Goal: Transaction & Acquisition: Purchase product/service

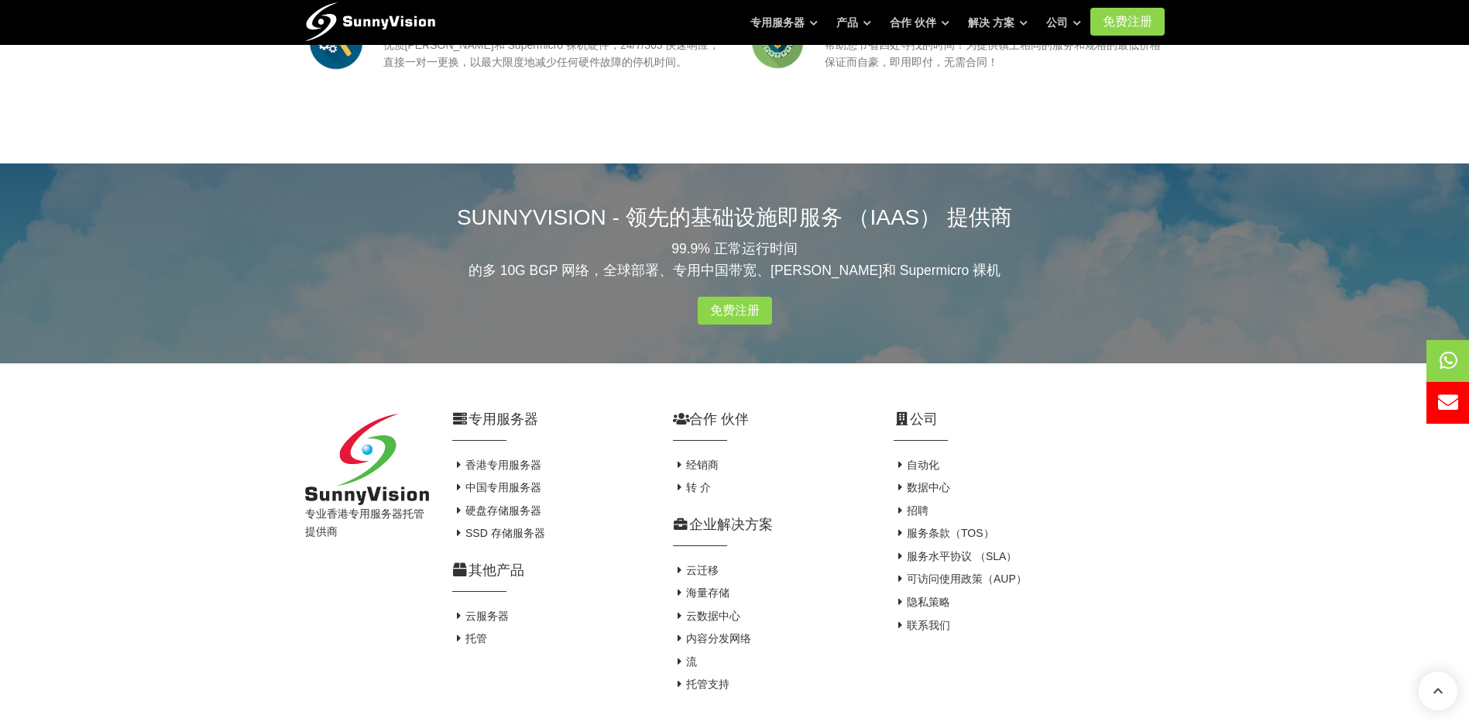
scroll to position [1816, 0]
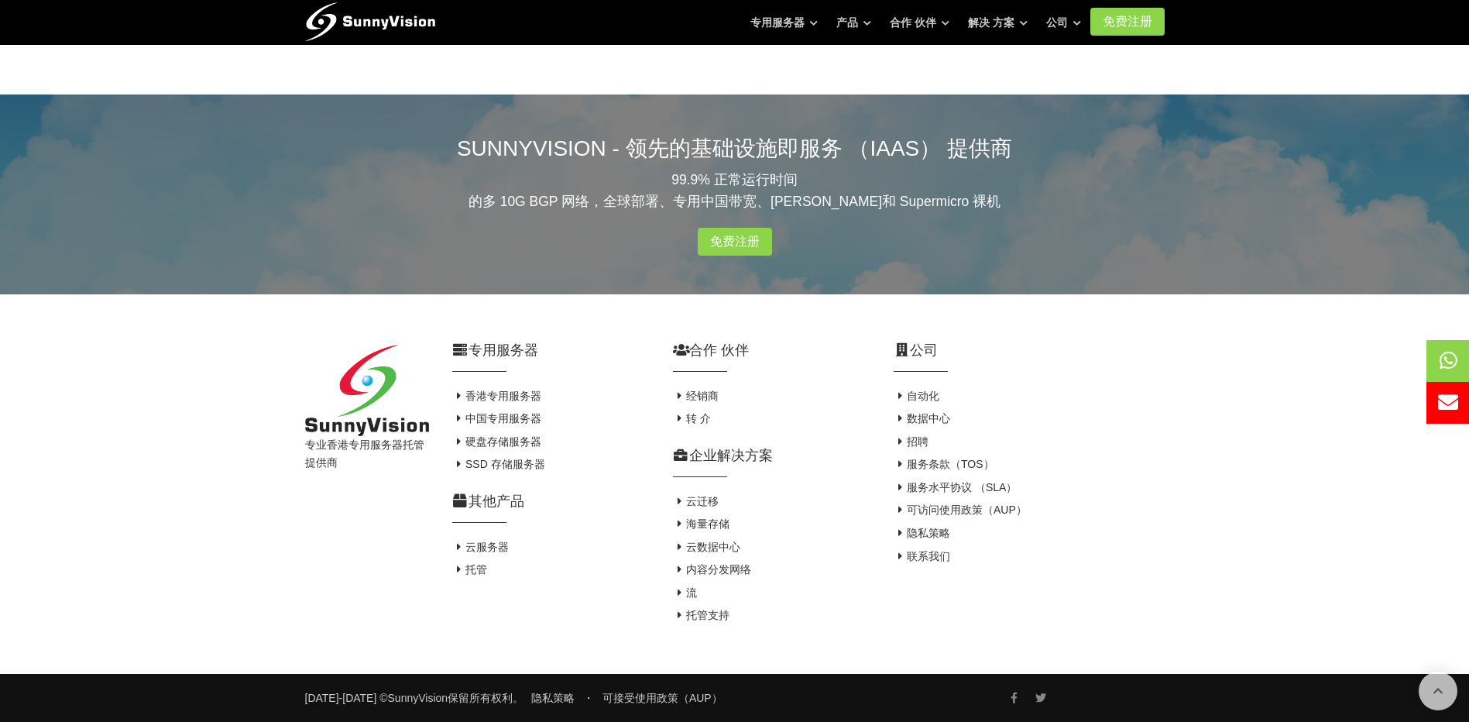
click at [514, 411] on h4 "中国专用服务器" at bounding box center [551, 418] width 198 height 15
click at [506, 414] on font "中国专用服务器" at bounding box center [504, 418] width 76 height 12
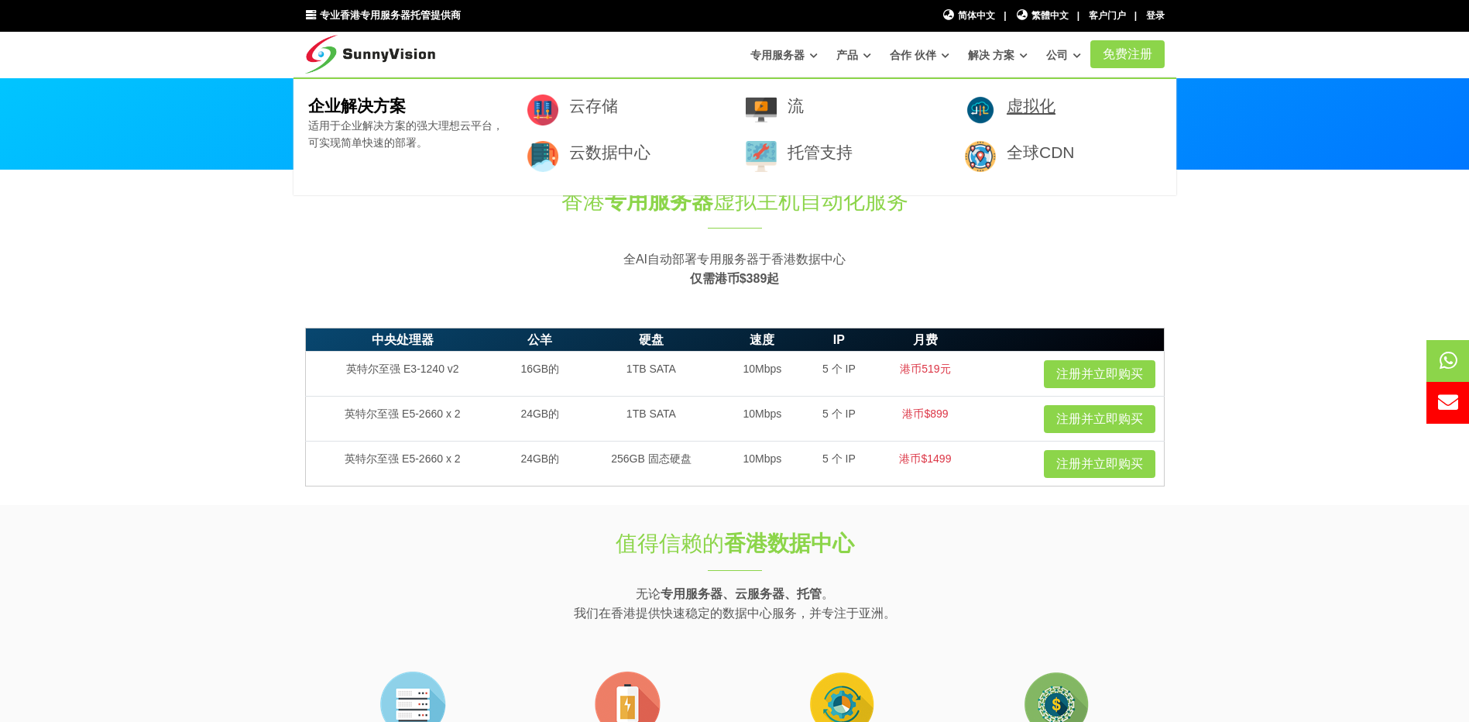
click at [1022, 100] on link "虚拟化" at bounding box center [1031, 106] width 49 height 18
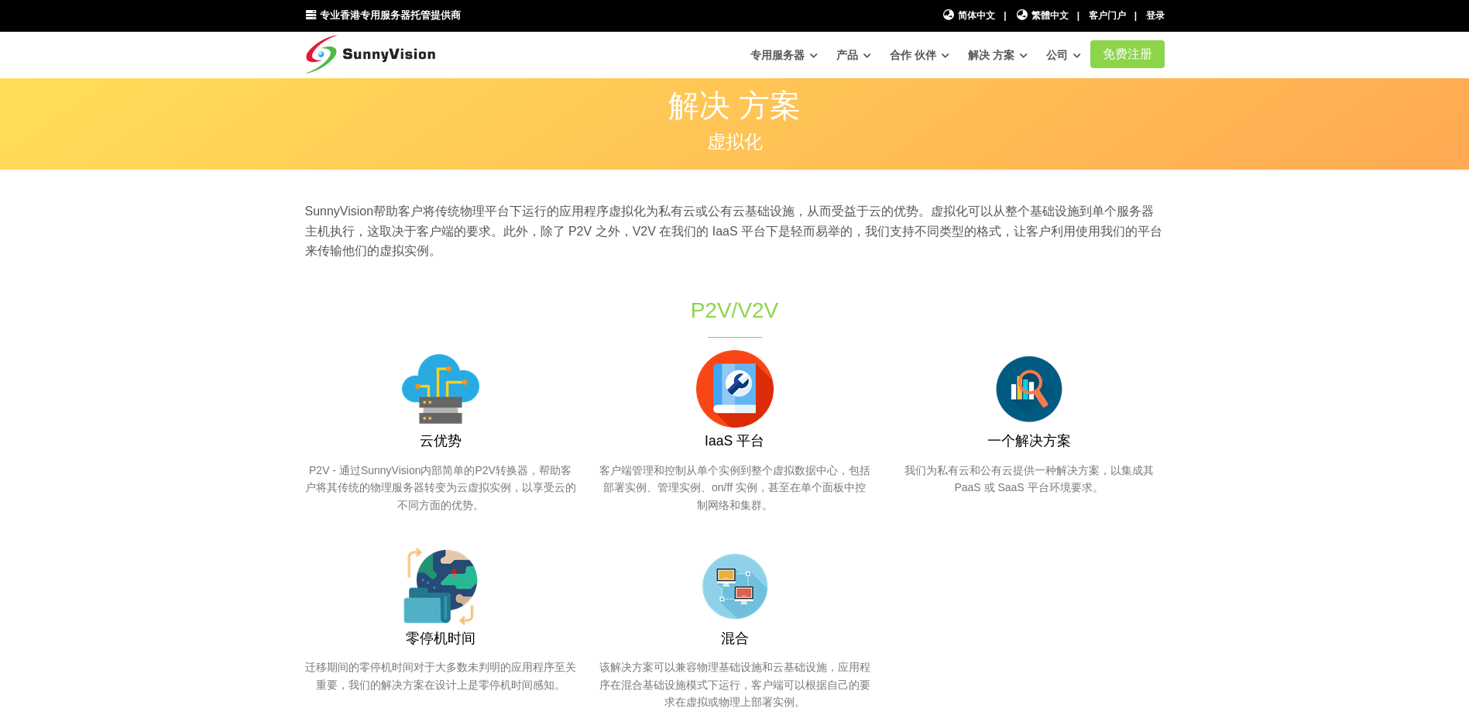
click at [1006, 55] on font "解决 方案" at bounding box center [991, 55] width 46 height 12
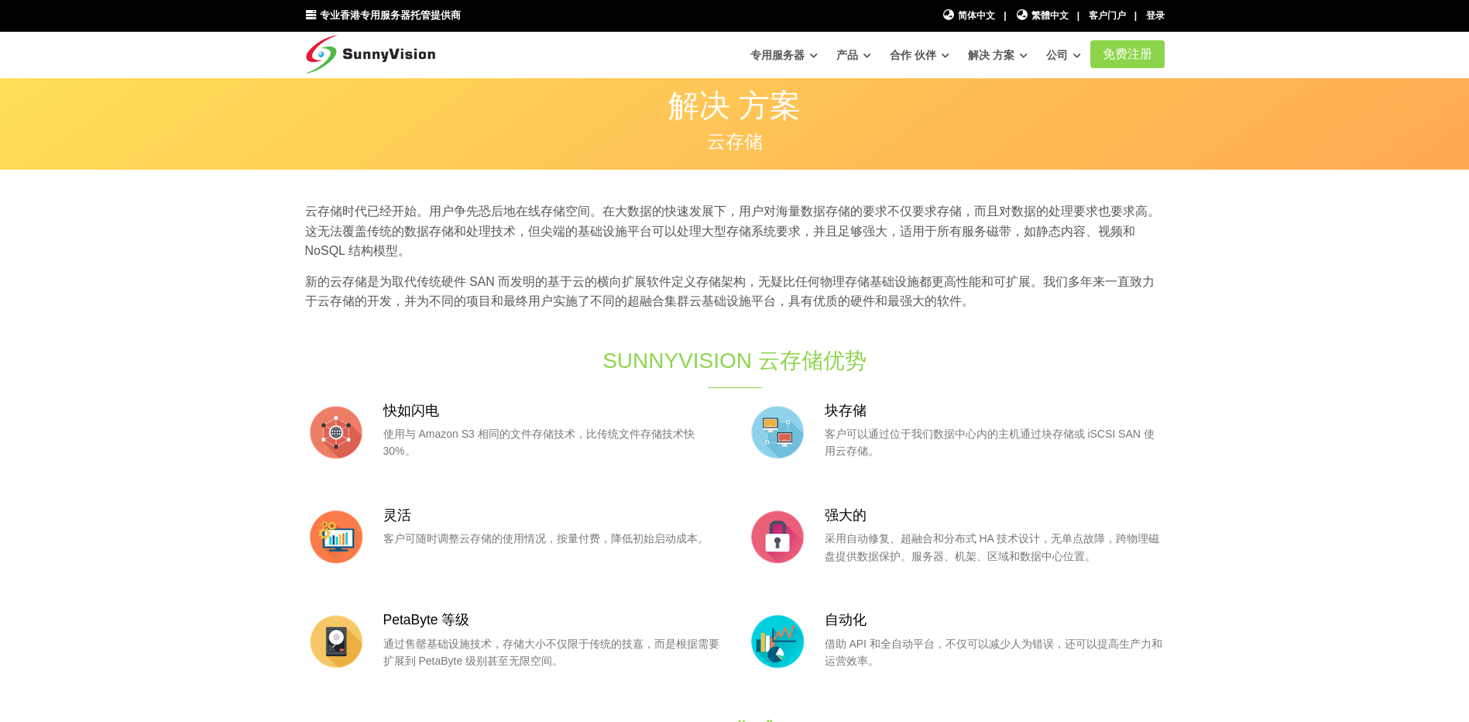
click at [1022, 52] on icon at bounding box center [1024, 55] width 8 height 9
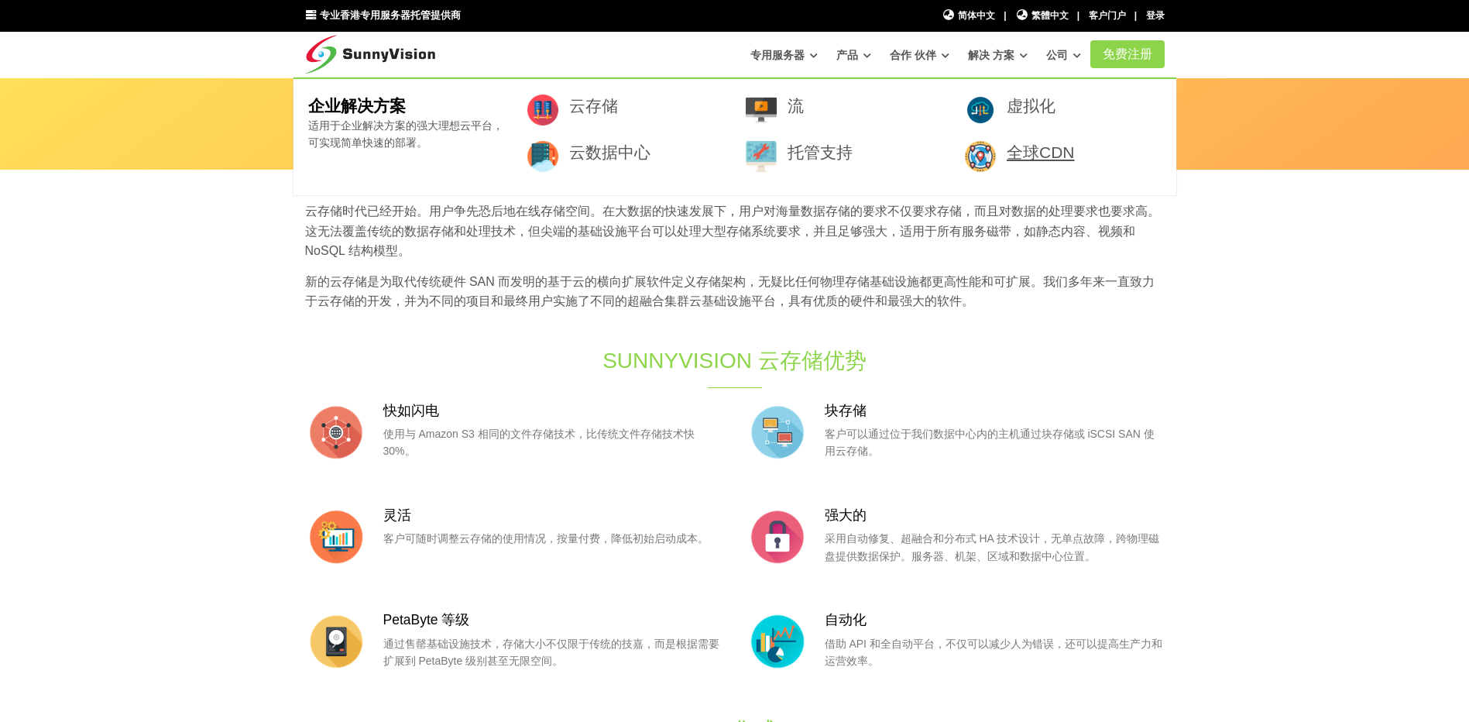
click at [1058, 151] on link "全球CDN" at bounding box center [1041, 152] width 68 height 18
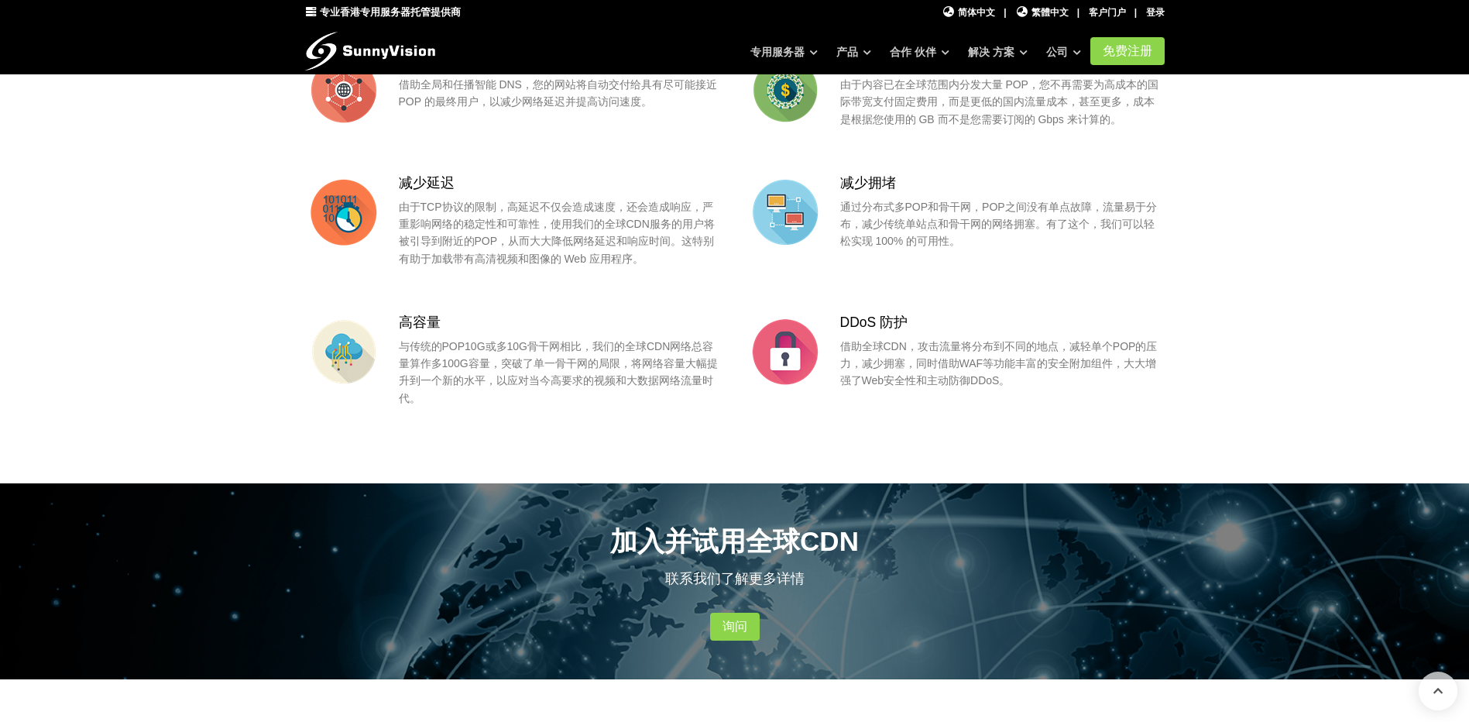
scroll to position [387, 0]
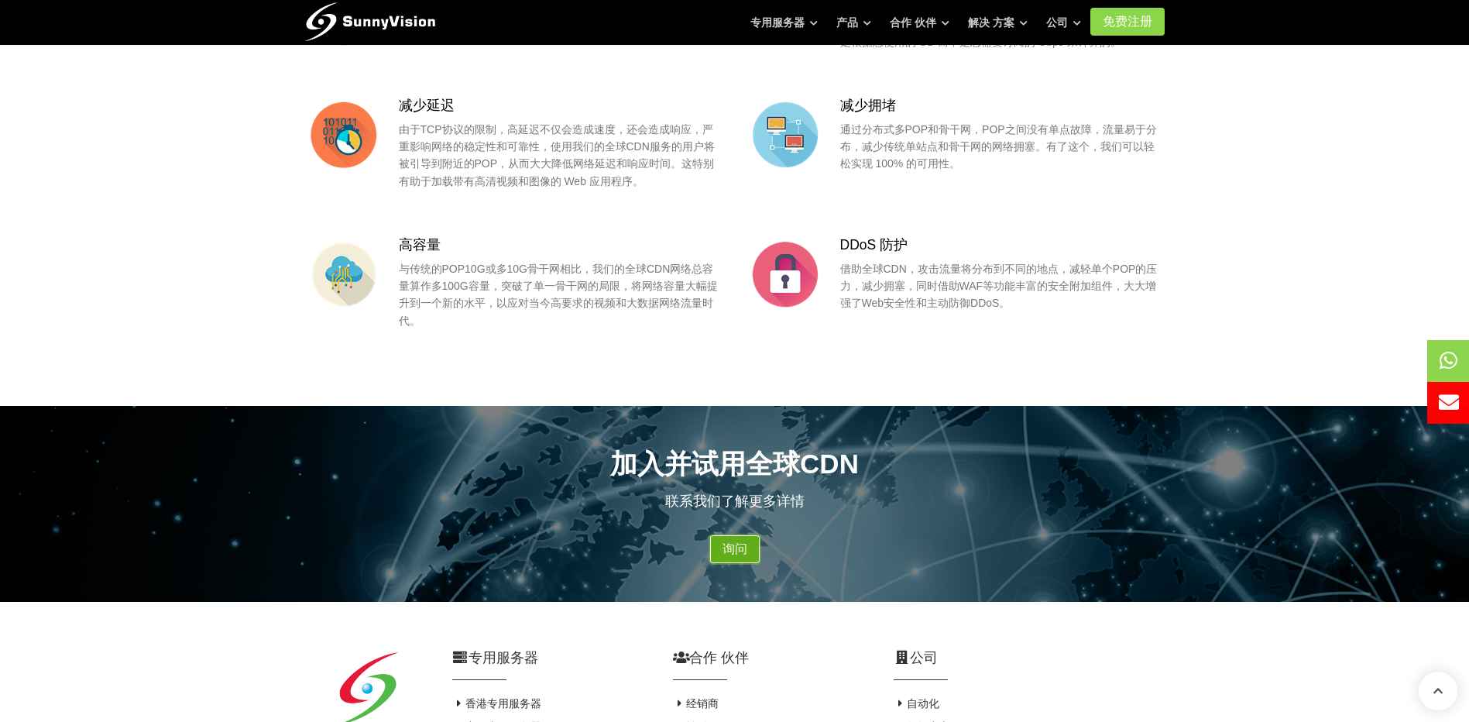
click at [759, 561] on link "询问" at bounding box center [735, 549] width 50 height 28
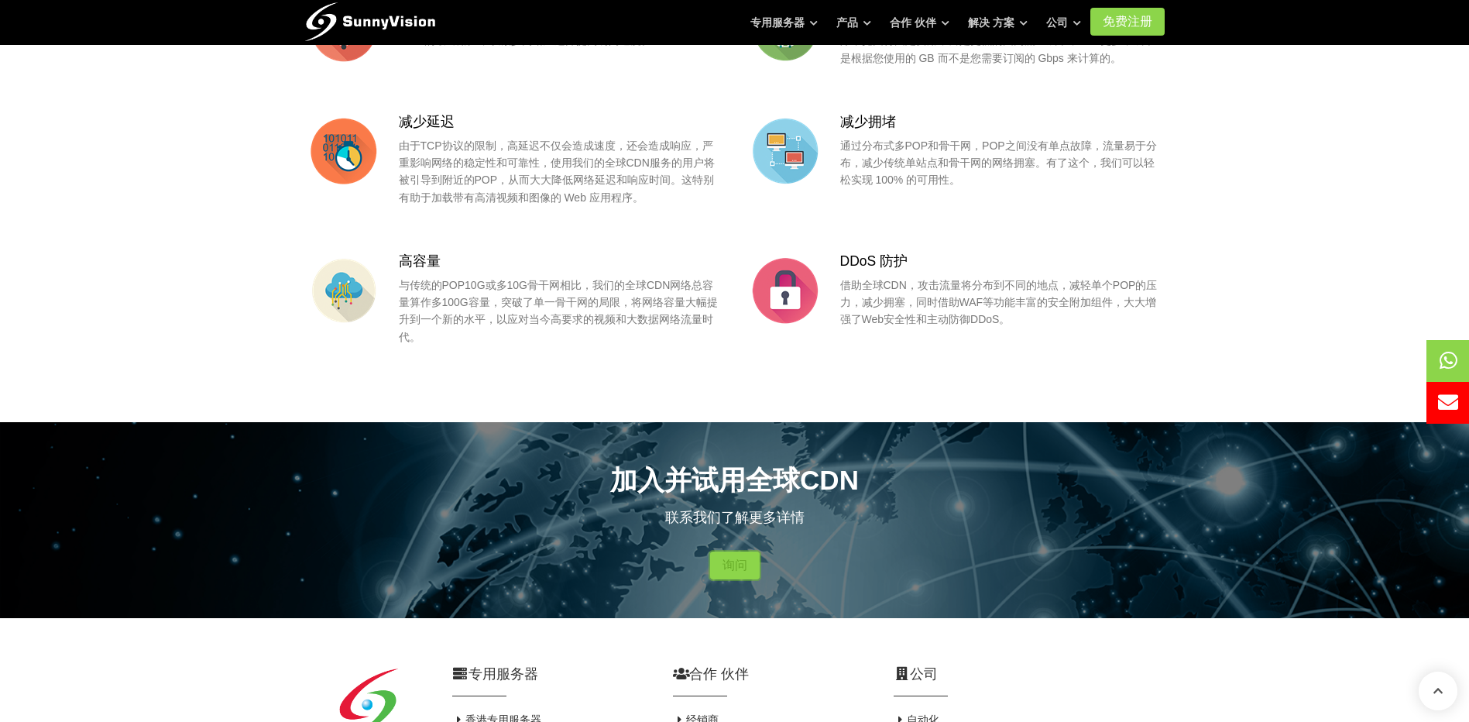
scroll to position [0, 0]
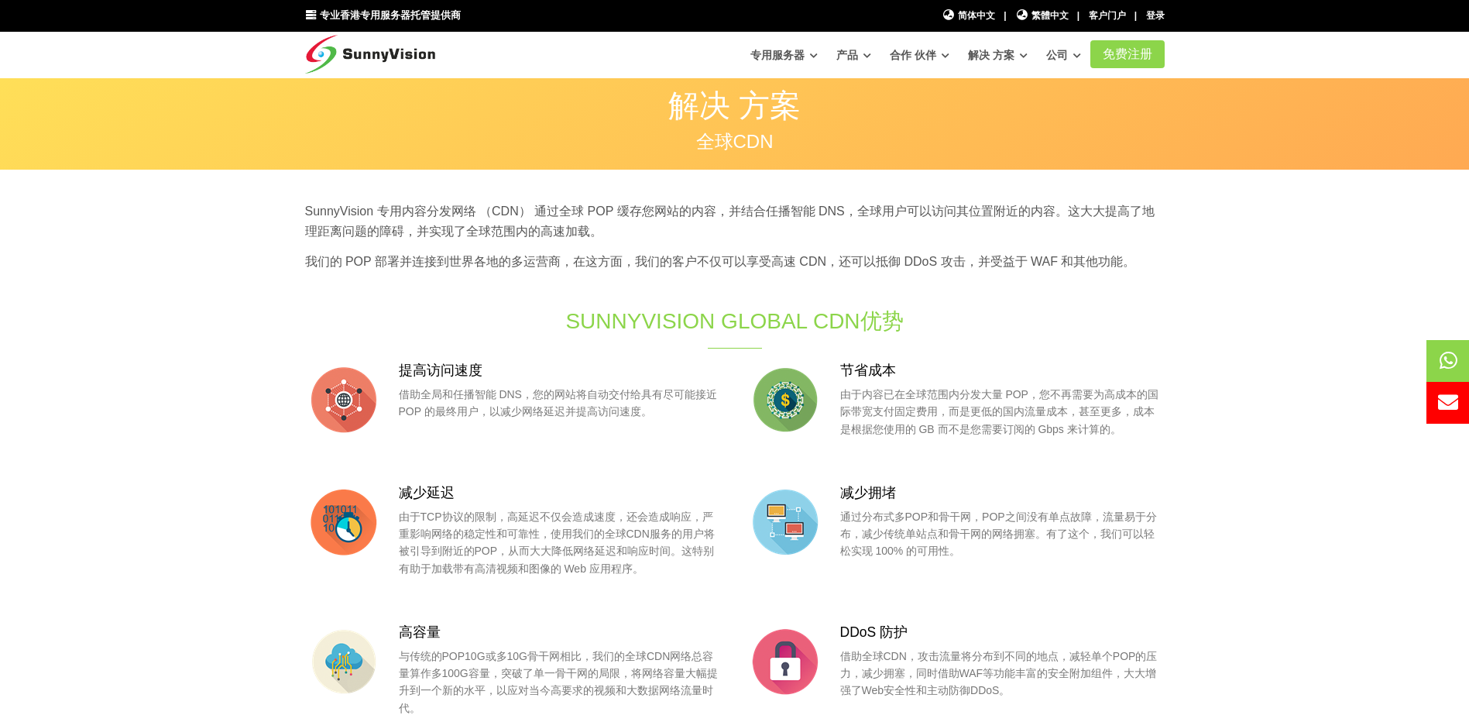
click at [860, 43] on link "产品" at bounding box center [854, 55] width 35 height 28
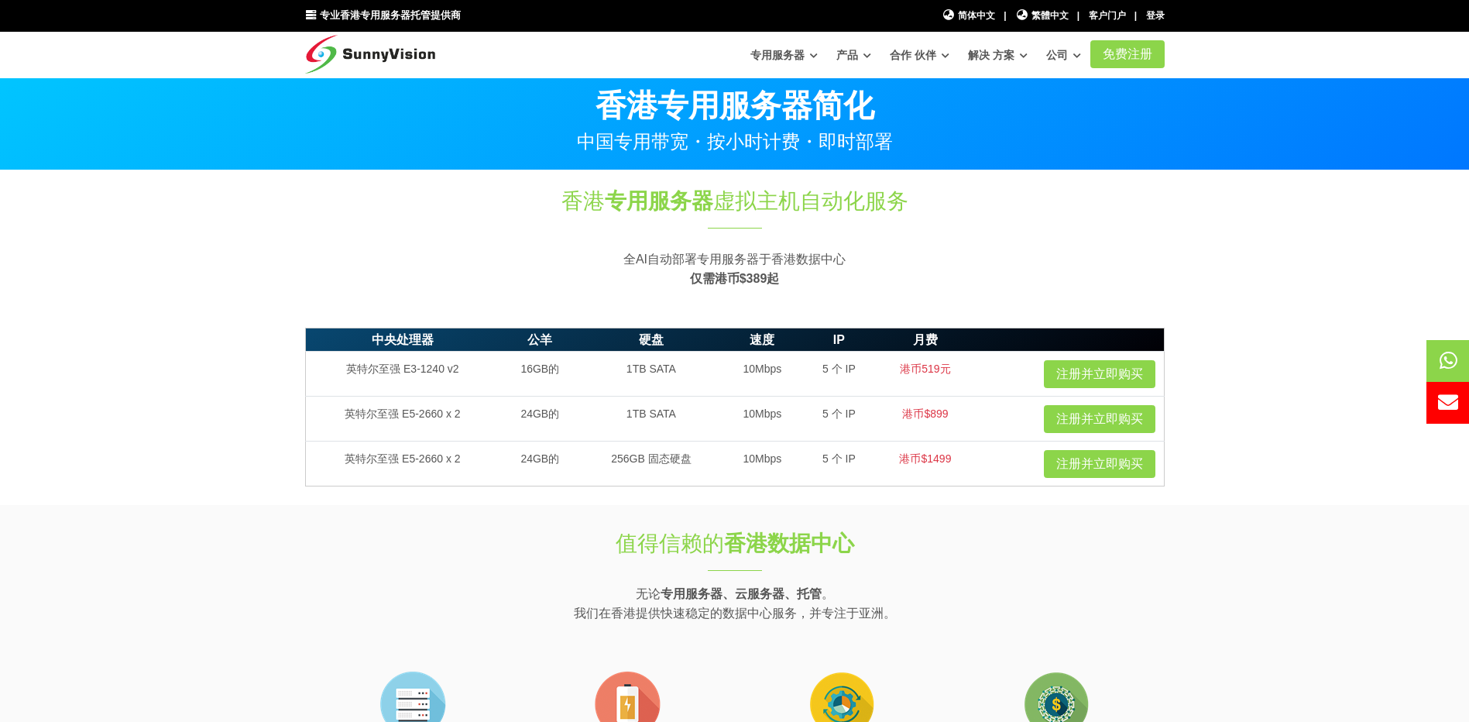
click at [787, 49] on font "专用服务器" at bounding box center [778, 55] width 54 height 12
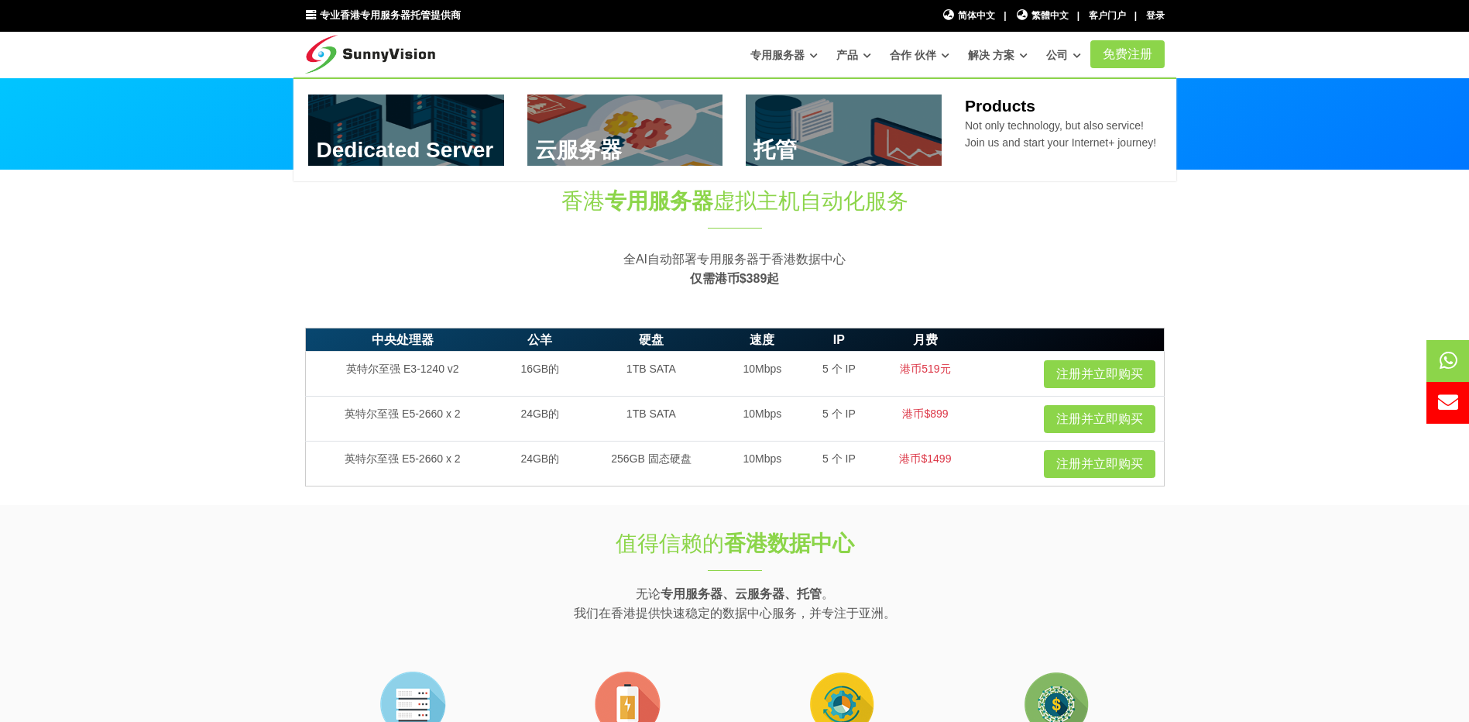
click at [854, 57] on font "产品" at bounding box center [848, 55] width 22 height 12
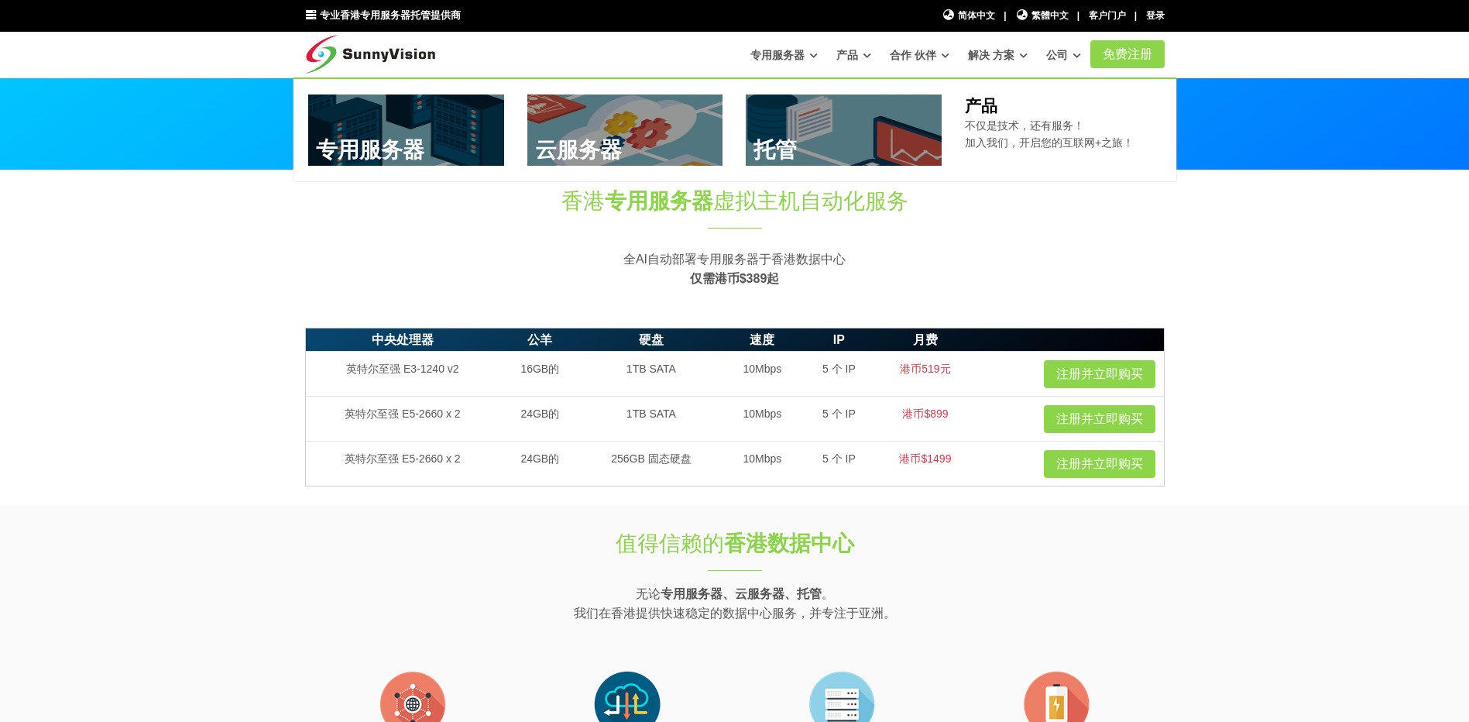
click at [807, 151] on link at bounding box center [844, 130] width 196 height 71
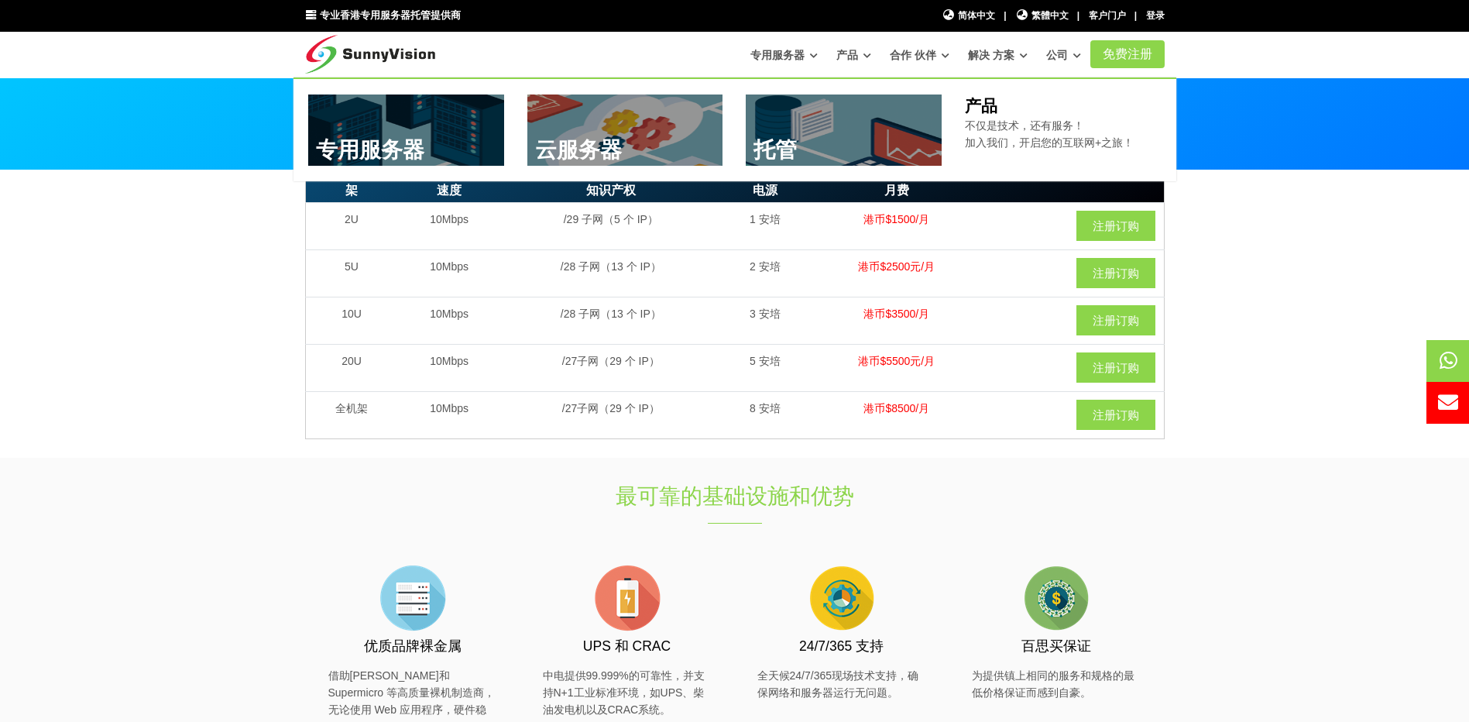
click at [607, 153] on link at bounding box center [626, 130] width 196 height 71
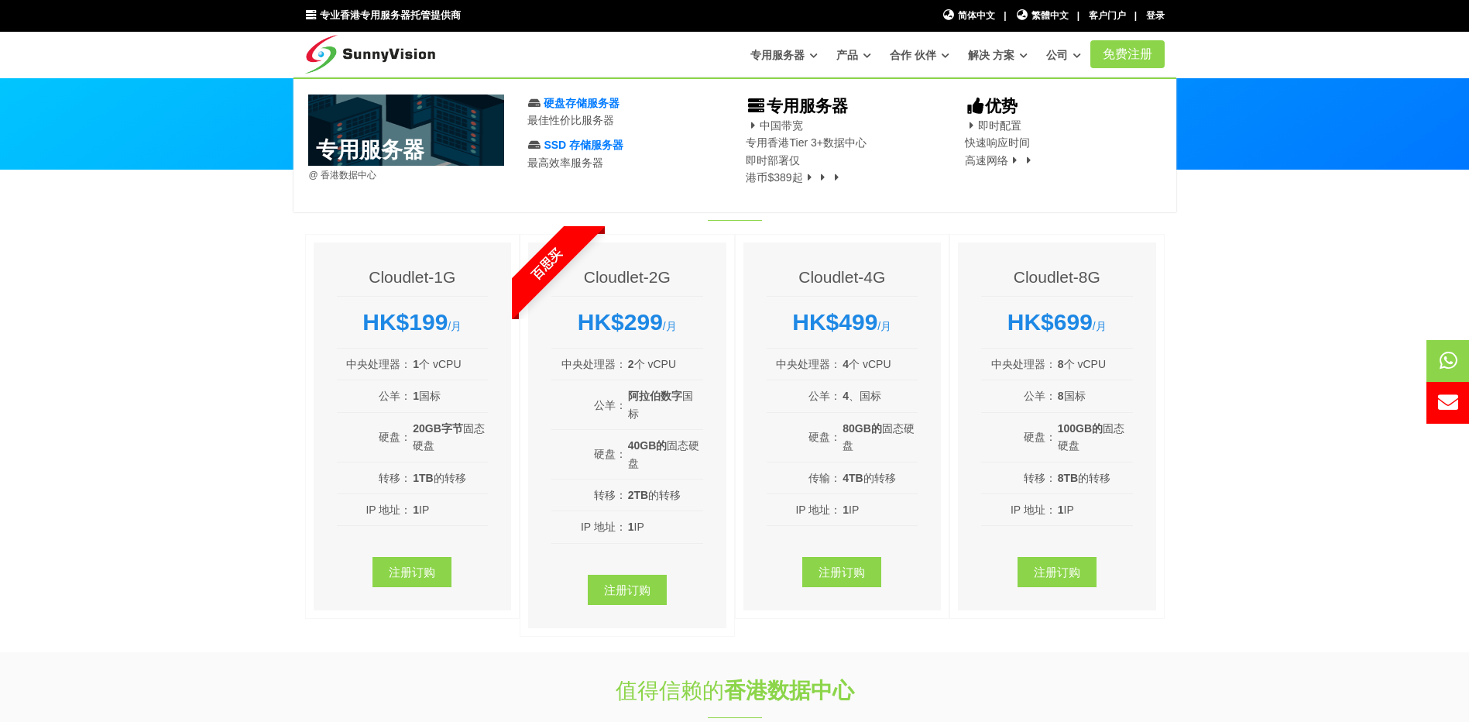
click at [782, 124] on font "中国带宽 专用香港Tier 3+数据中心 即时部署仅 港币$389起" at bounding box center [806, 151] width 120 height 64
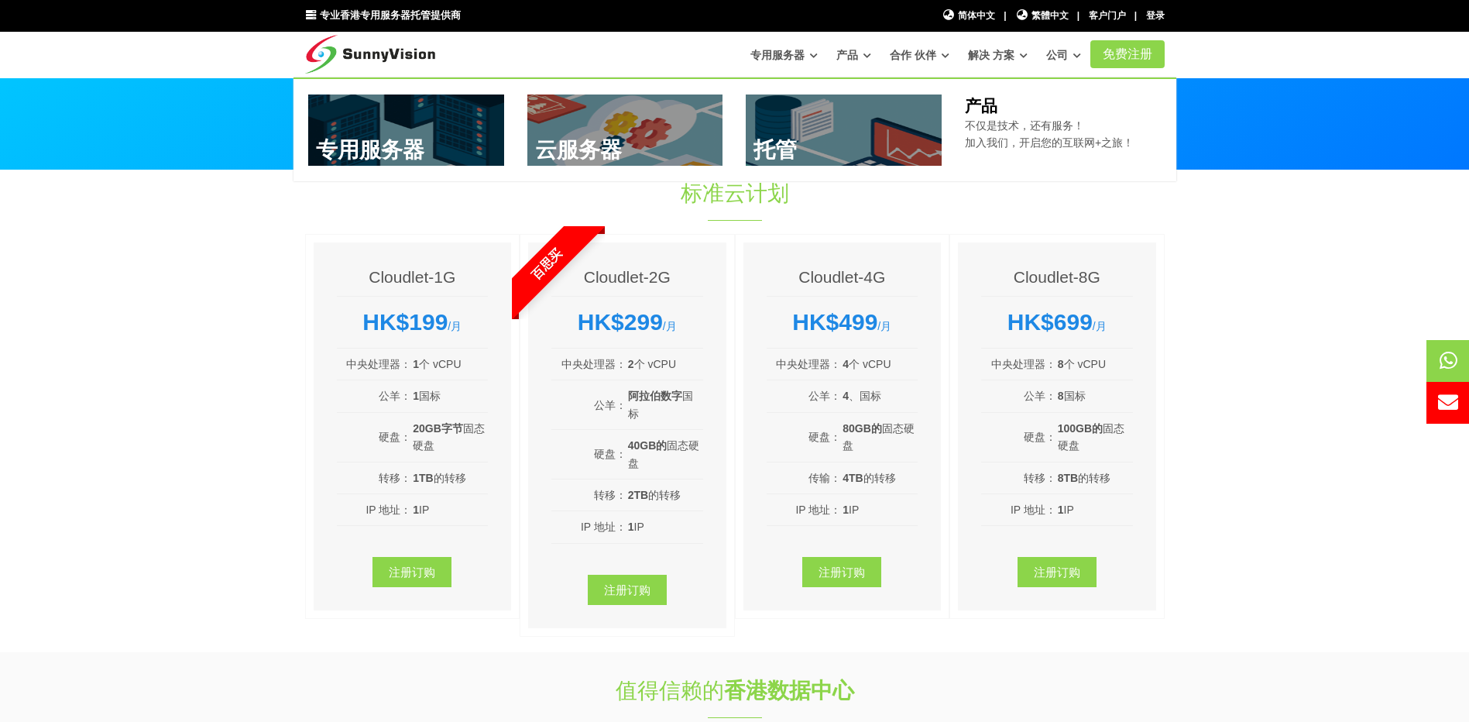
click at [393, 137] on link at bounding box center [406, 130] width 196 height 71
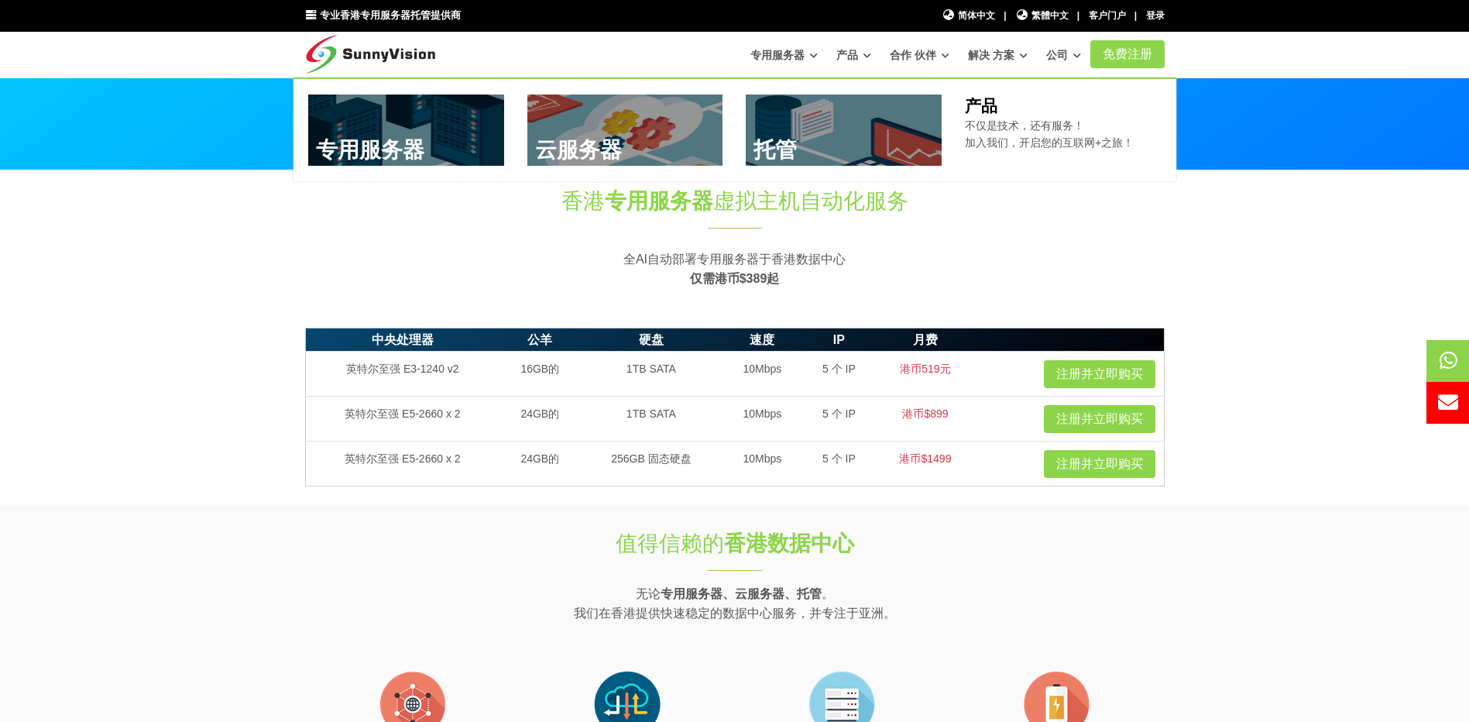
click at [600, 131] on link at bounding box center [626, 130] width 196 height 71
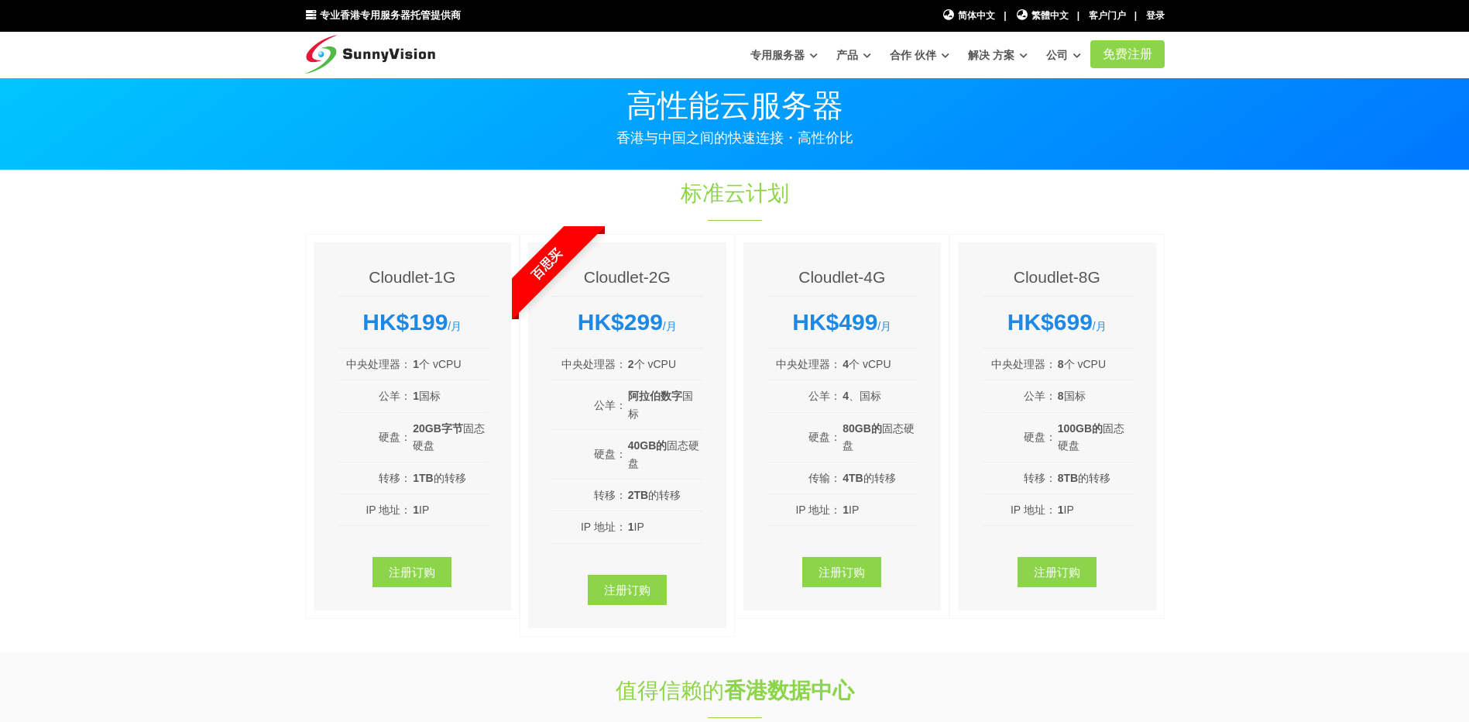
drag, startPoint x: 354, startPoint y: 321, endPoint x: 439, endPoint y: 321, distance: 85.2
click at [439, 321] on div "HK$199 /月" at bounding box center [413, 322] width 152 height 28
click at [437, 561] on link "注册订购" at bounding box center [412, 572] width 79 height 30
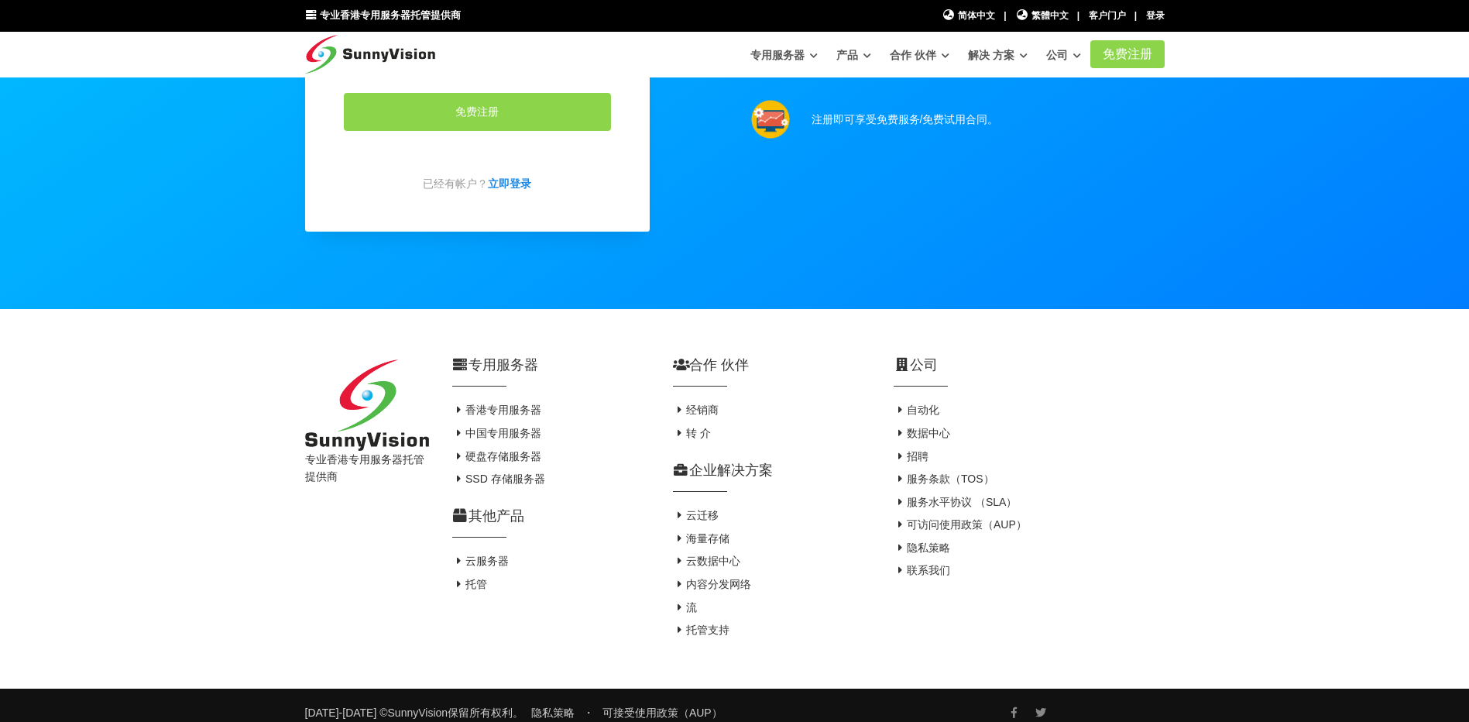
scroll to position [171, 0]
